Goal: Information Seeking & Learning: Understand process/instructions

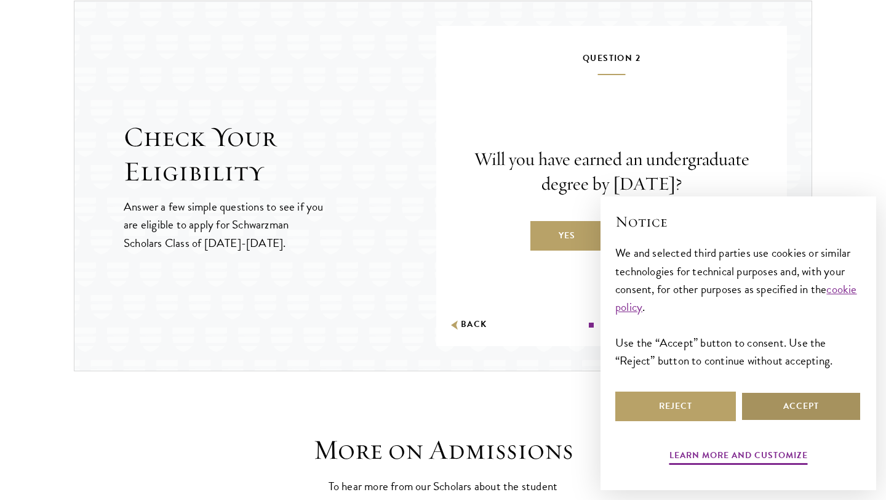
click at [789, 411] on button "Accept" at bounding box center [801, 406] width 121 height 30
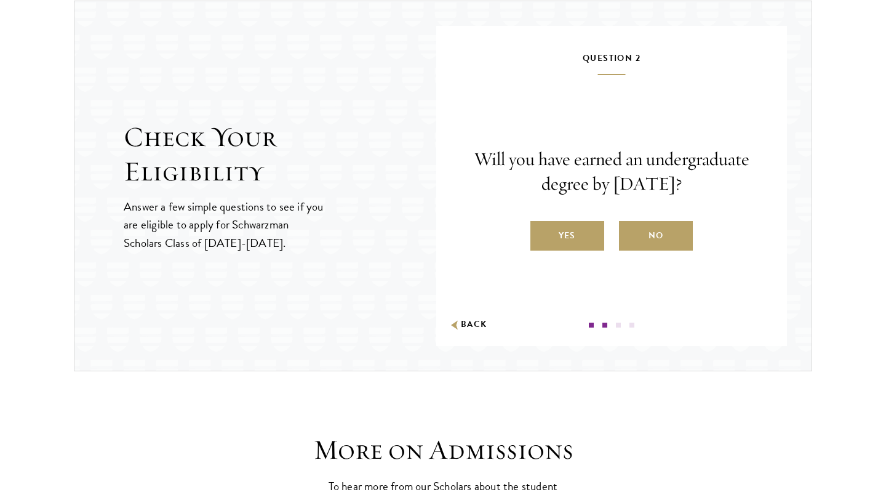
click at [659, 250] on div "Question 2 Will you have earned an undergraduate degree by [DATE]? Yes No Back" at bounding box center [611, 188] width 277 height 277
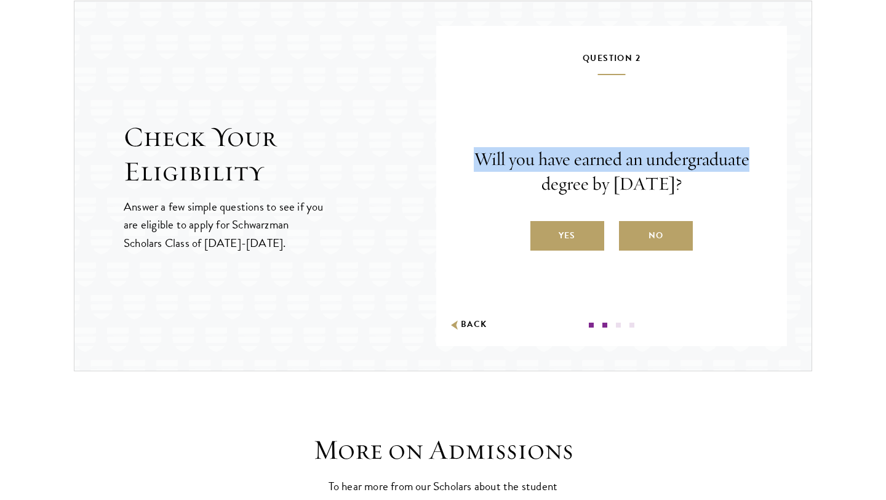
drag, startPoint x: 460, startPoint y: 156, endPoint x: 771, endPoint y: 159, distance: 310.8
click at [771, 160] on div "Question 1 Were you born after [DEMOGRAPHIC_DATA]? Yes No Question 2 Will you h…" at bounding box center [611, 186] width 351 height 320
click at [771, 159] on div "Question 1 Were you born after [DEMOGRAPHIC_DATA]? Yes No Question 2 Will you h…" at bounding box center [611, 186] width 351 height 320
drag, startPoint x: 647, startPoint y: 161, endPoint x: 766, endPoint y: 161, distance: 118.8
click at [766, 161] on div "Question 1 Were you born after [DEMOGRAPHIC_DATA]? Yes No Question 2 Will you h…" at bounding box center [611, 186] width 351 height 320
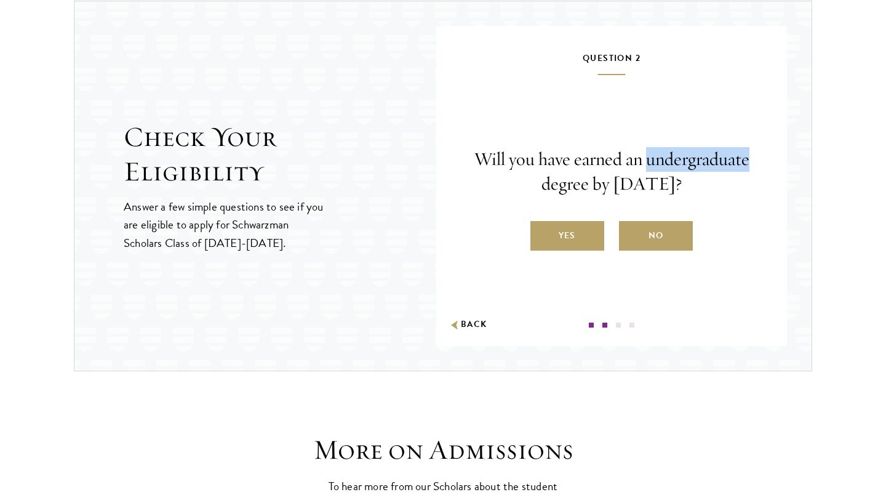
copy p "undergraduate"
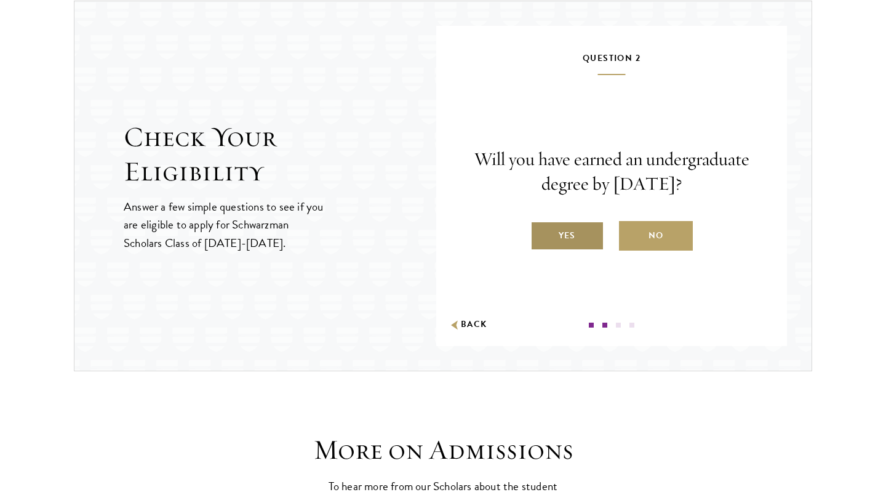
click at [574, 228] on label "Yes" at bounding box center [567, 236] width 74 height 30
click at [542, 228] on input "Yes" at bounding box center [535, 227] width 11 height 11
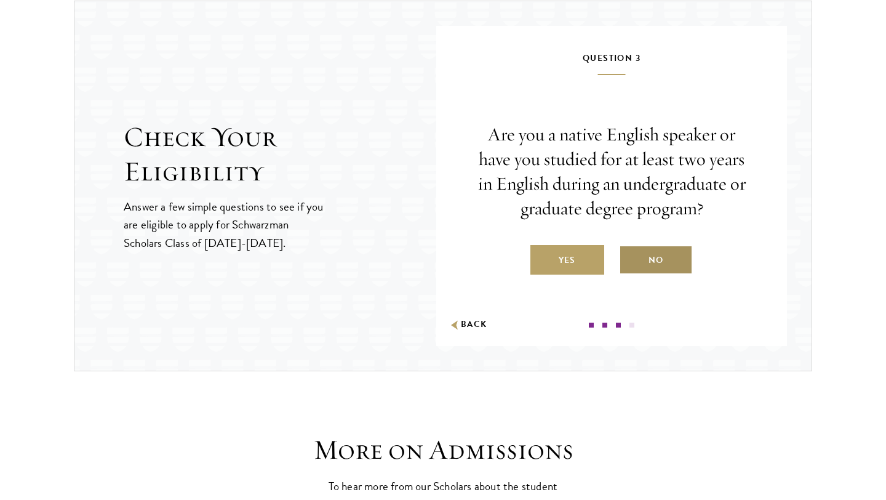
click at [655, 250] on label "No" at bounding box center [656, 260] width 74 height 30
click at [630, 250] on input "No" at bounding box center [624, 252] width 11 height 11
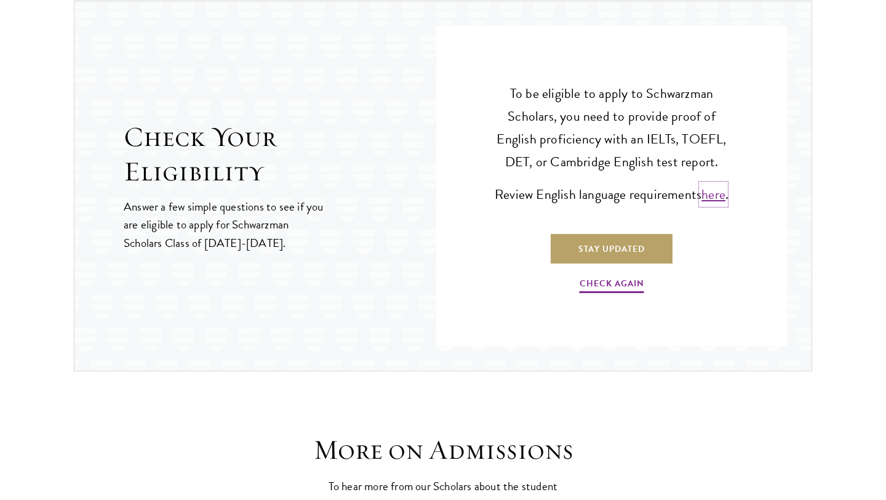
click at [715, 198] on link "here" at bounding box center [714, 194] width 24 height 20
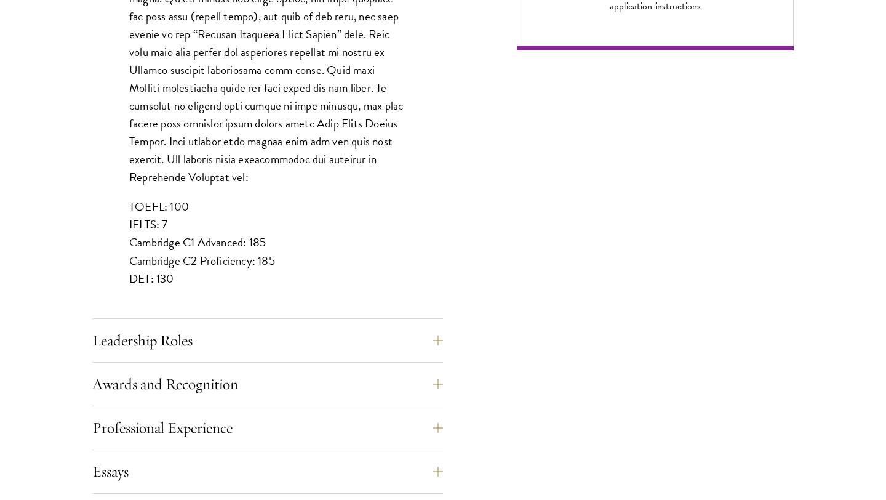
scroll to position [1055, 0]
click at [258, 340] on button "Leadership Roles" at bounding box center [277, 340] width 351 height 30
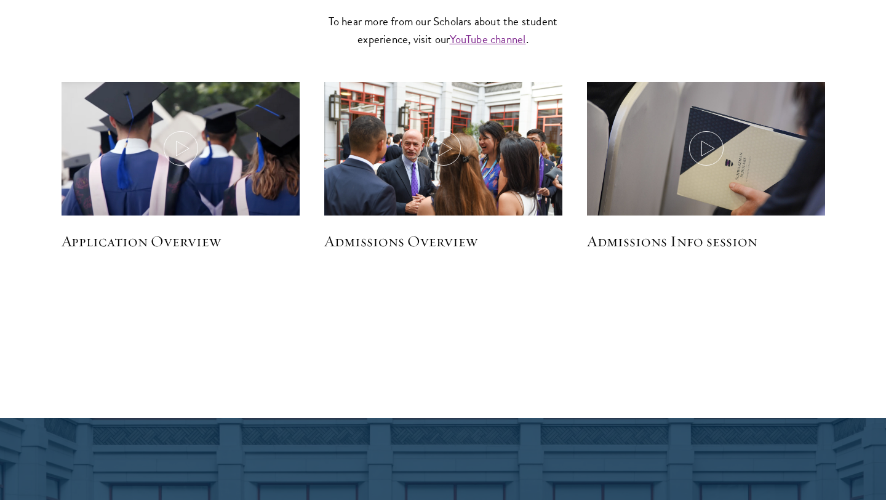
scroll to position [1977, 0]
